Goal: Navigation & Orientation: Find specific page/section

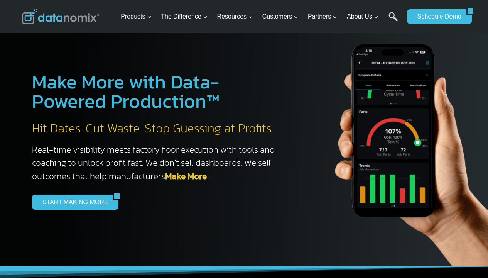
scroll to position [2370, 0]
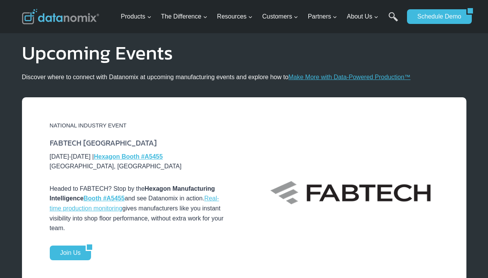
scroll to position [1678, 0]
